Goal: Transaction & Acquisition: Purchase product/service

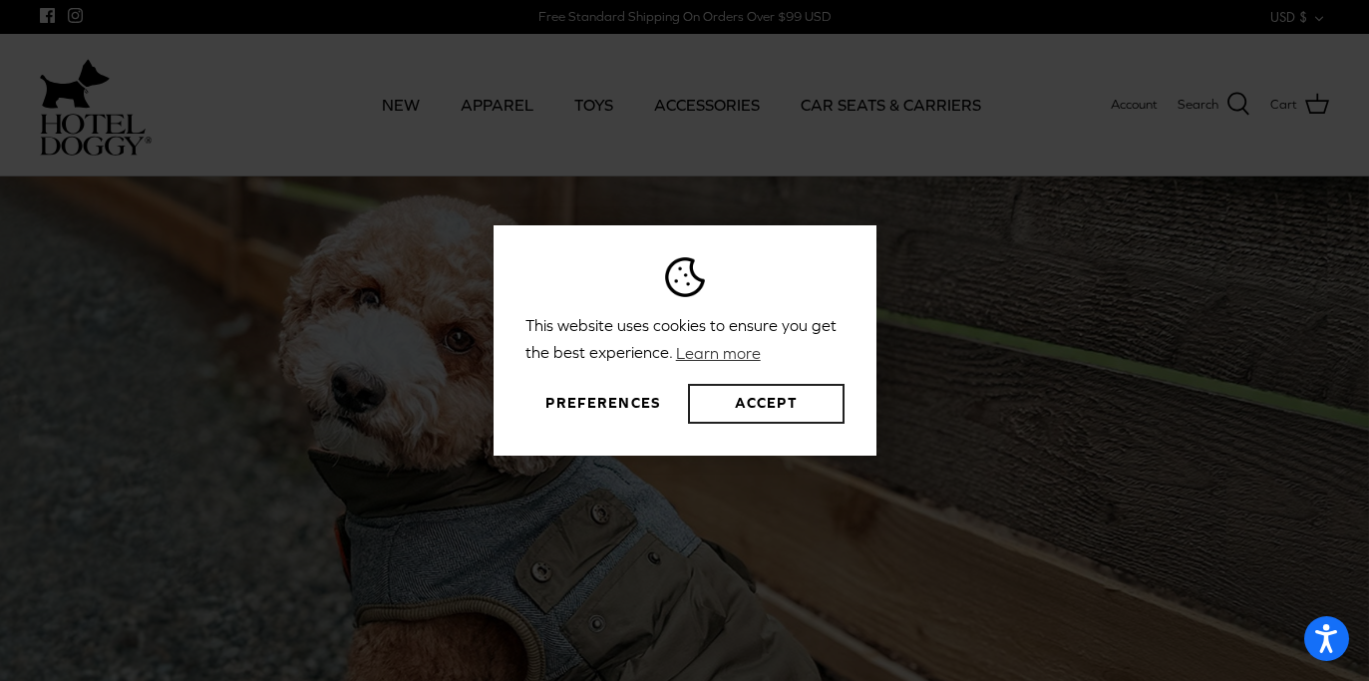
click at [765, 405] on button "Accept" at bounding box center [766, 404] width 156 height 40
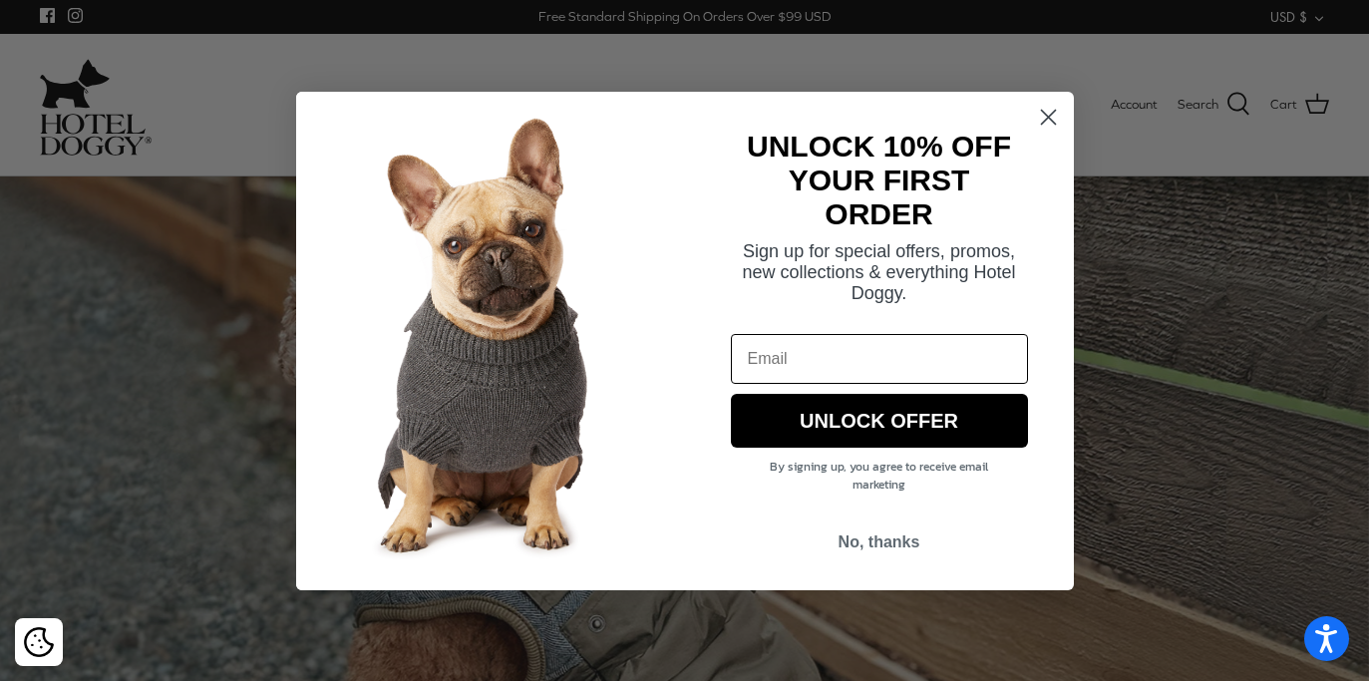
click at [1045, 121] on icon "Close dialog" at bounding box center [1048, 117] width 14 height 14
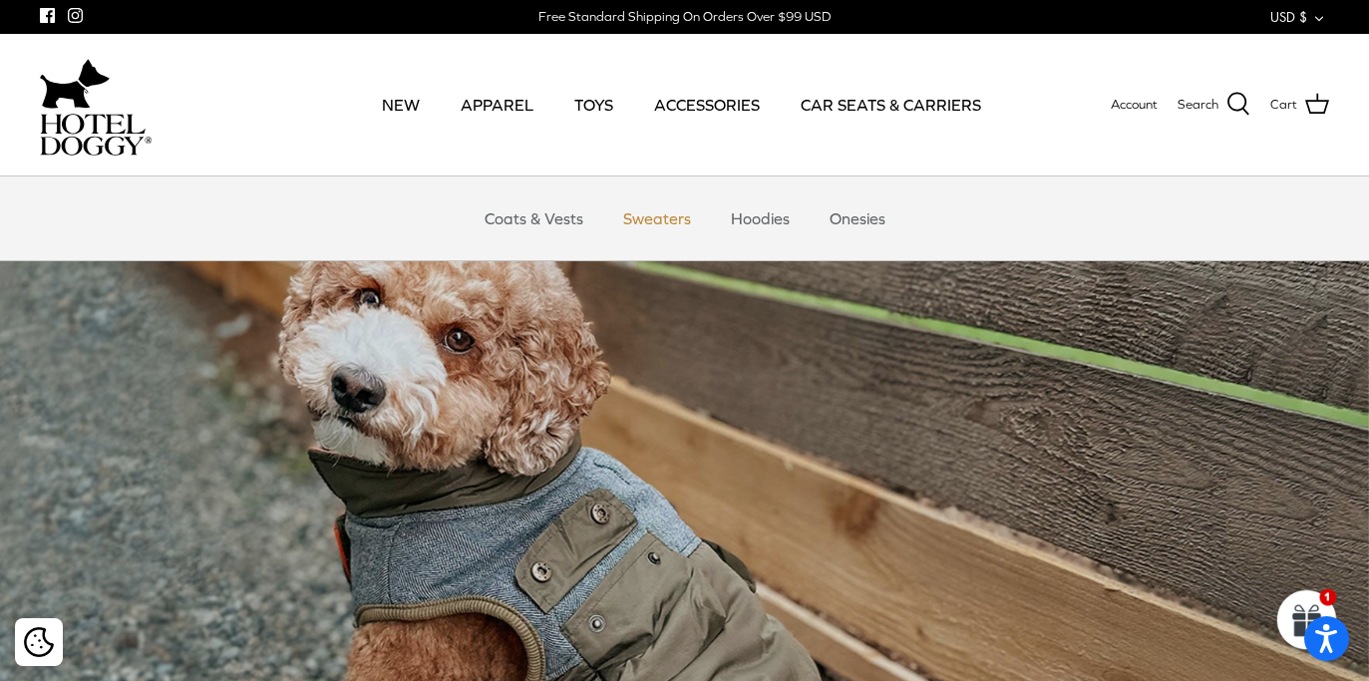
click at [674, 223] on link "Sweaters" at bounding box center [657, 218] width 104 height 60
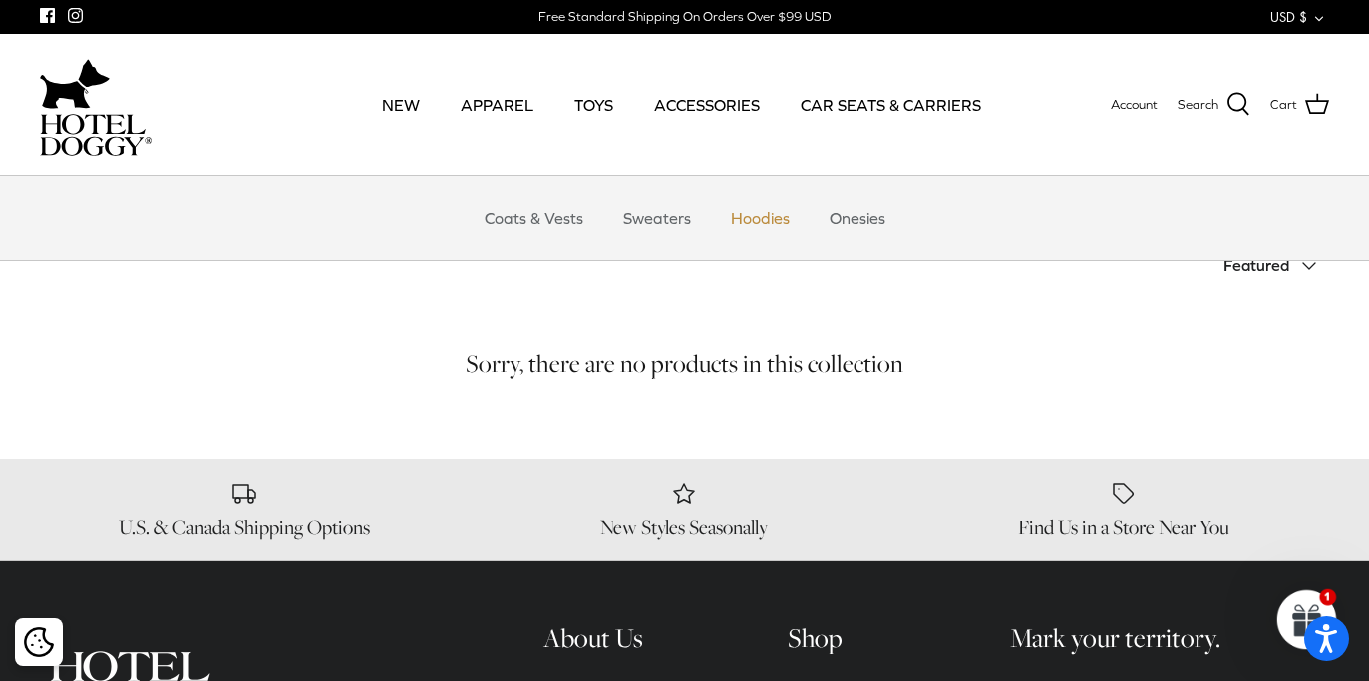
click at [752, 213] on link "Hoodies" at bounding box center [760, 218] width 95 height 60
click at [514, 221] on link "Coats & Vests" at bounding box center [534, 218] width 135 height 60
